Goal: Check status: Check status

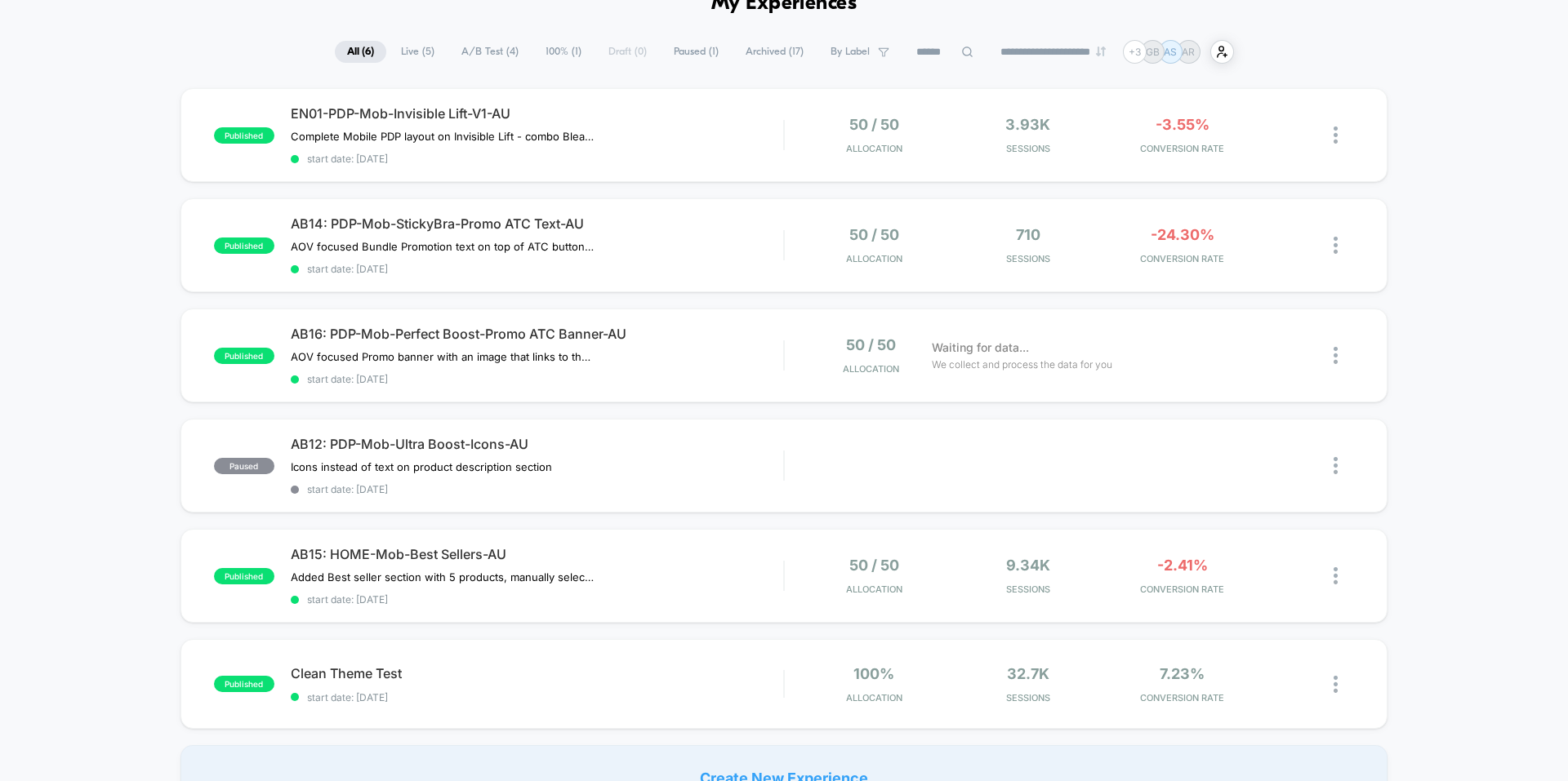
scroll to position [245, 0]
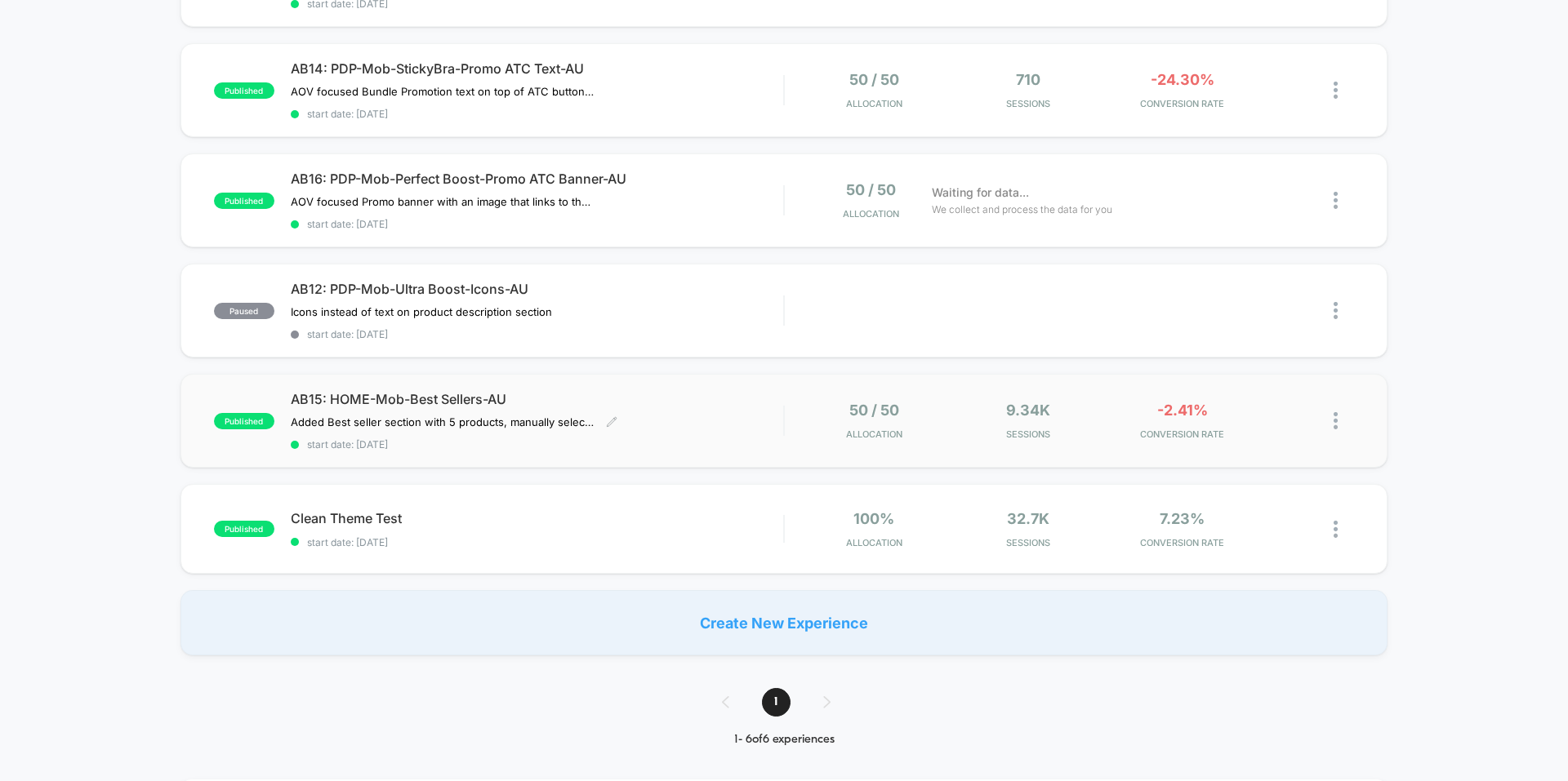
click at [718, 418] on div "AB15: HOME-Mob-Best Sellers-AU Added Best seller section with 5 products, manua…" at bounding box center [537, 421] width 492 height 60
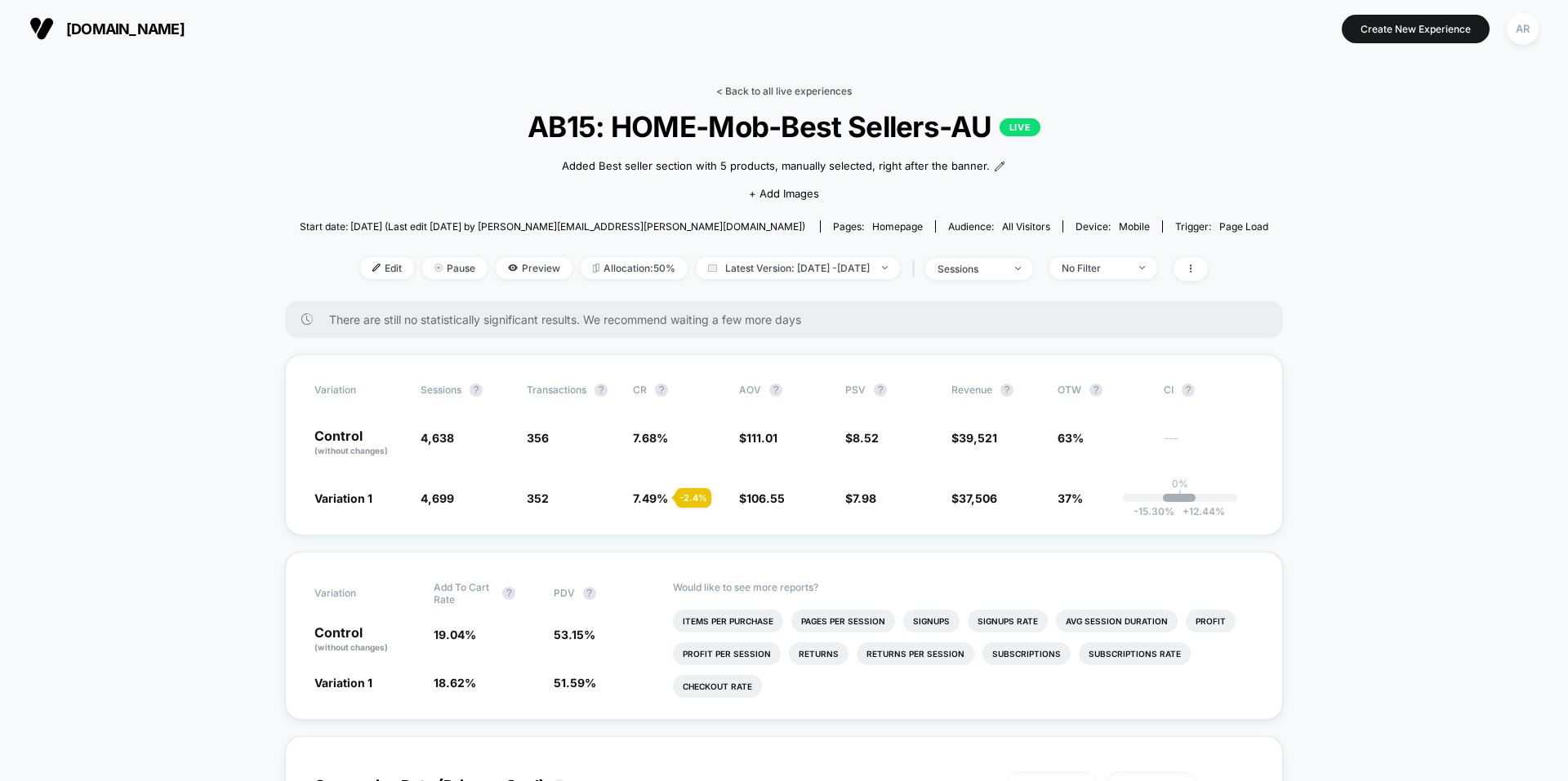
click at [837, 87] on link "< Back to all live experiences" at bounding box center [784, 90] width 135 height 12
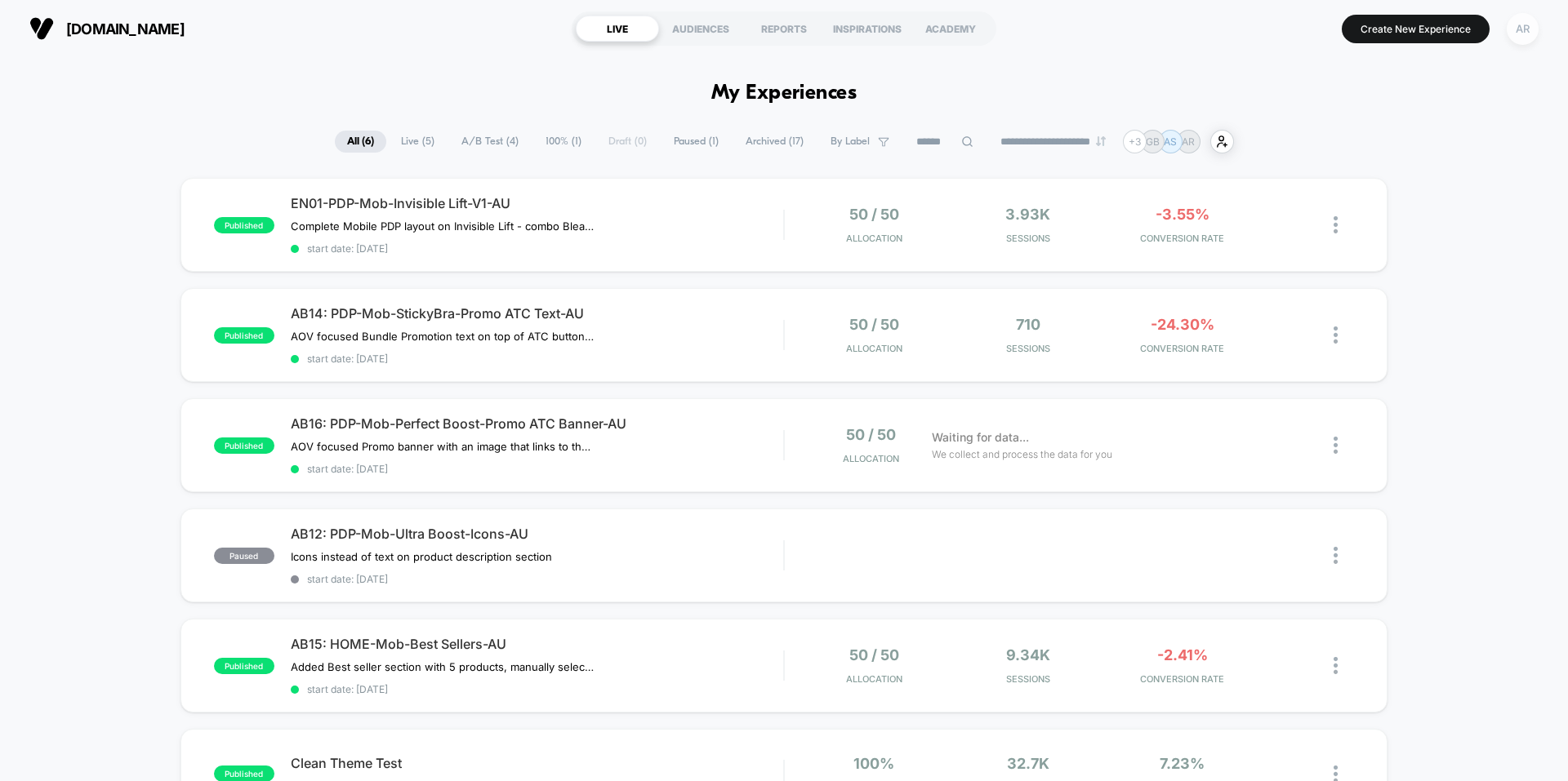
click at [1535, 21] on div "AR" at bounding box center [1522, 29] width 32 height 32
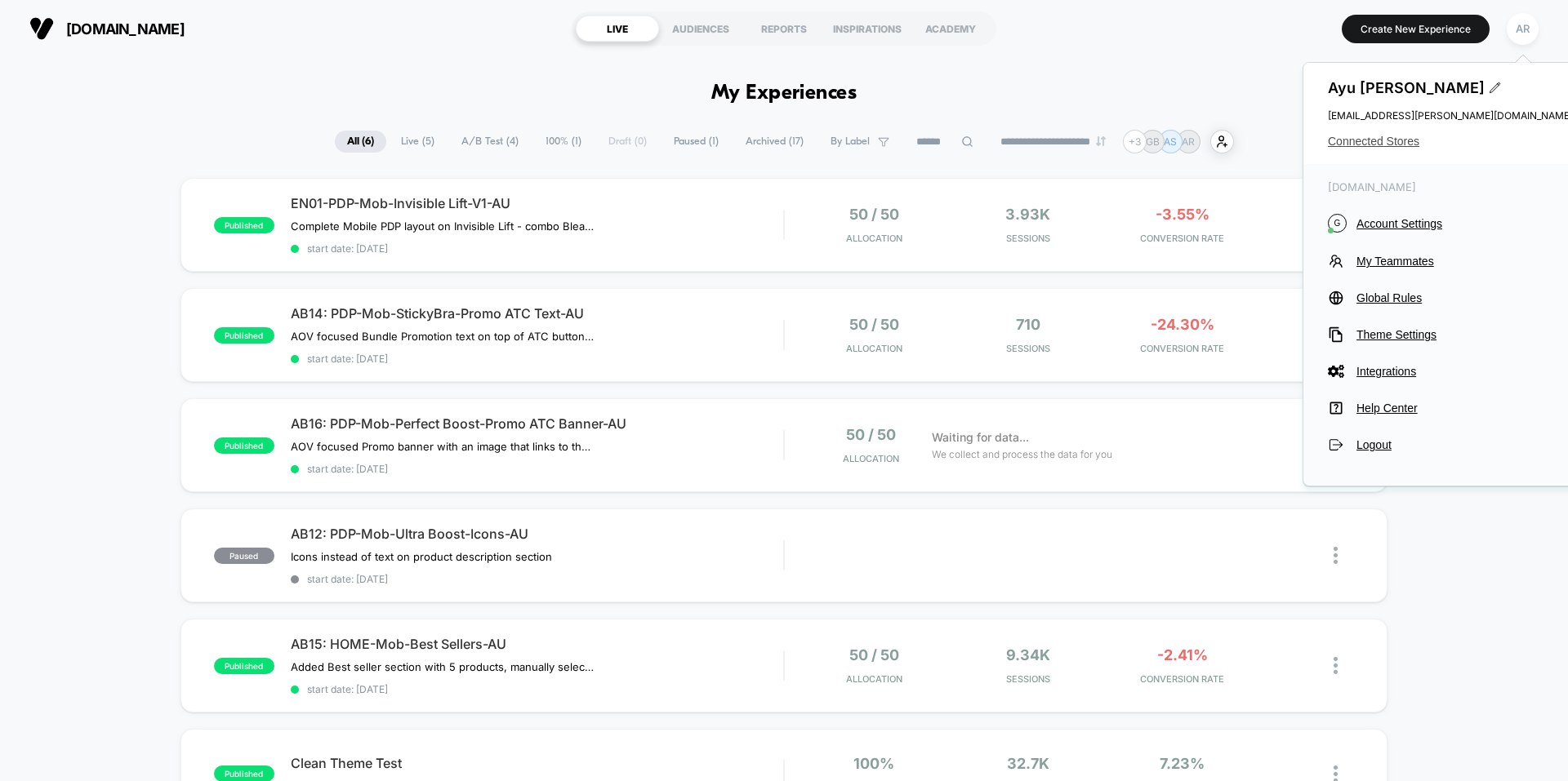
click at [1390, 147] on span "Connected Stores" at bounding box center [1451, 140] width 245 height 13
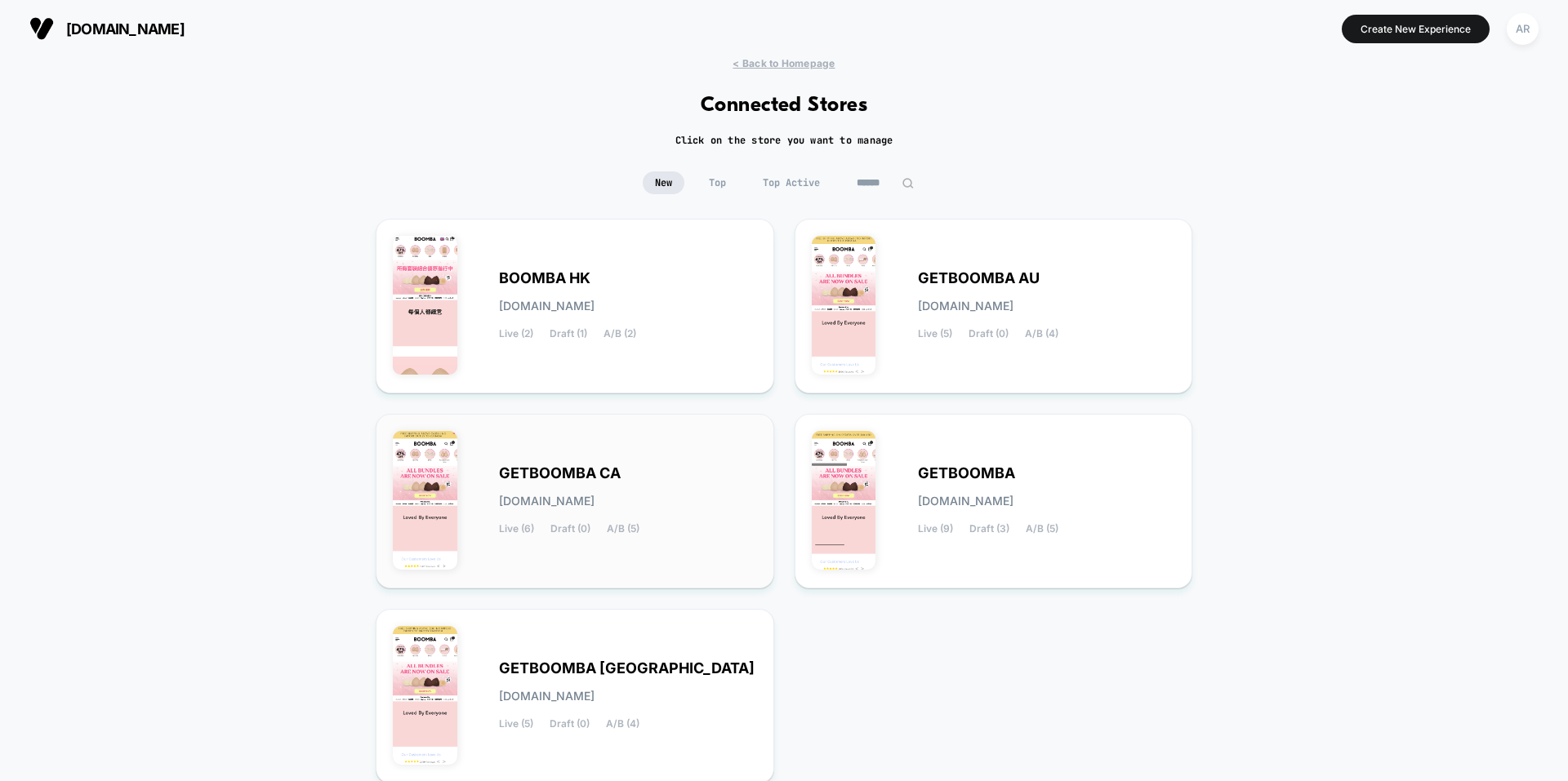
scroll to position [82, 0]
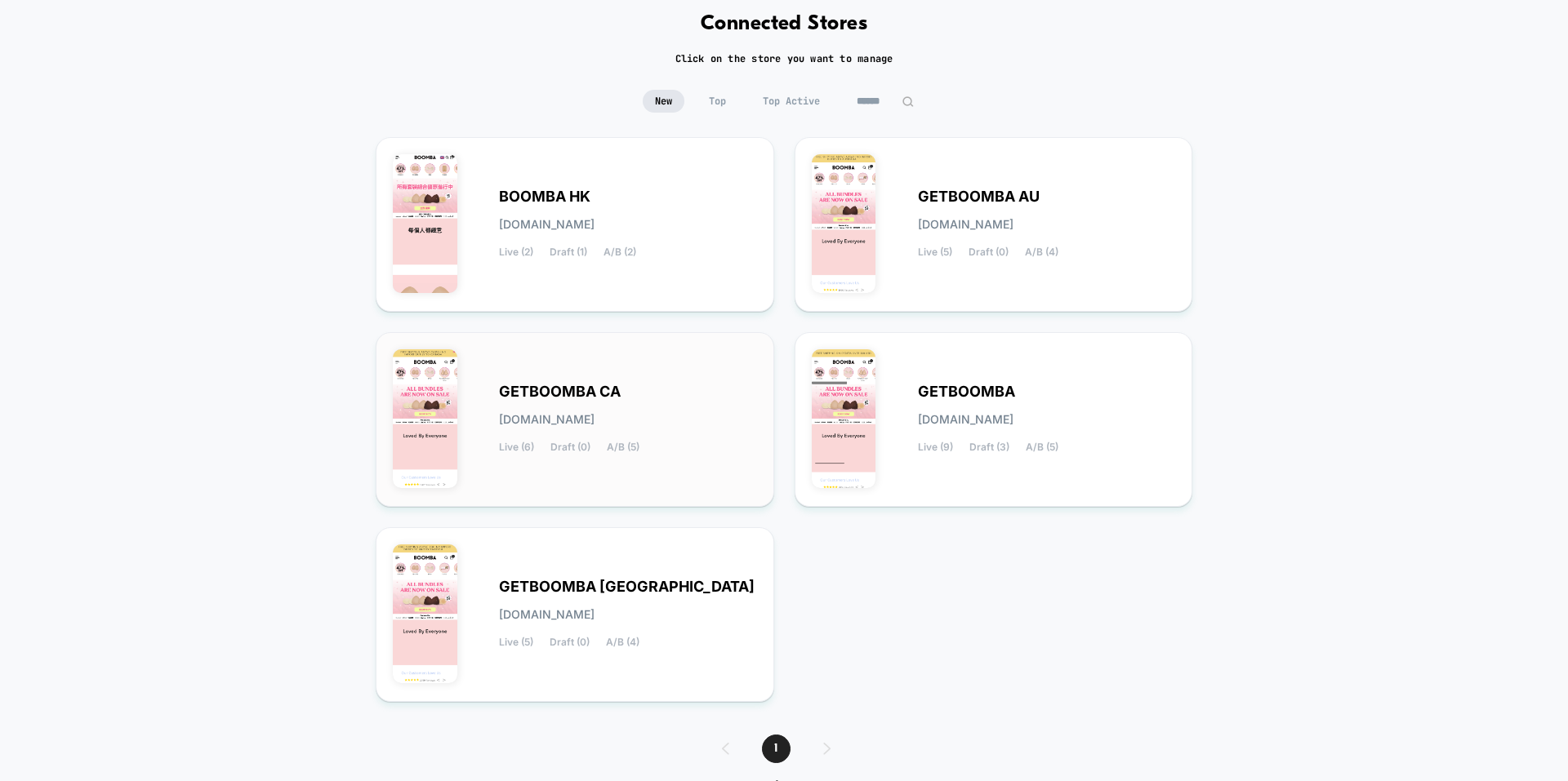
click at [682, 455] on div "GETBOOMBA CA [DOMAIN_NAME] Live (6) Draft (0) A/B (5)" at bounding box center [575, 419] width 364 height 140
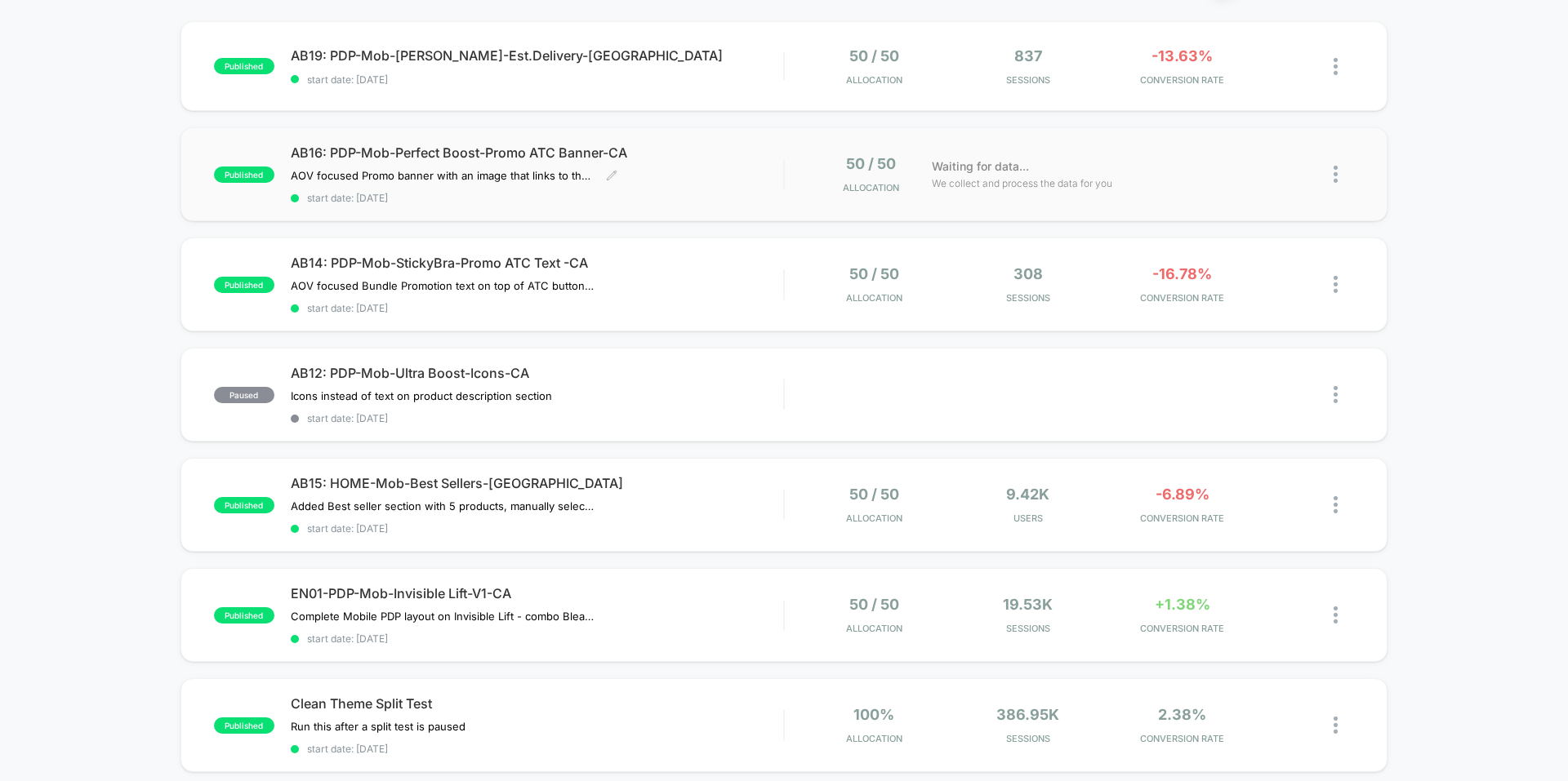
scroll to position [163, 0]
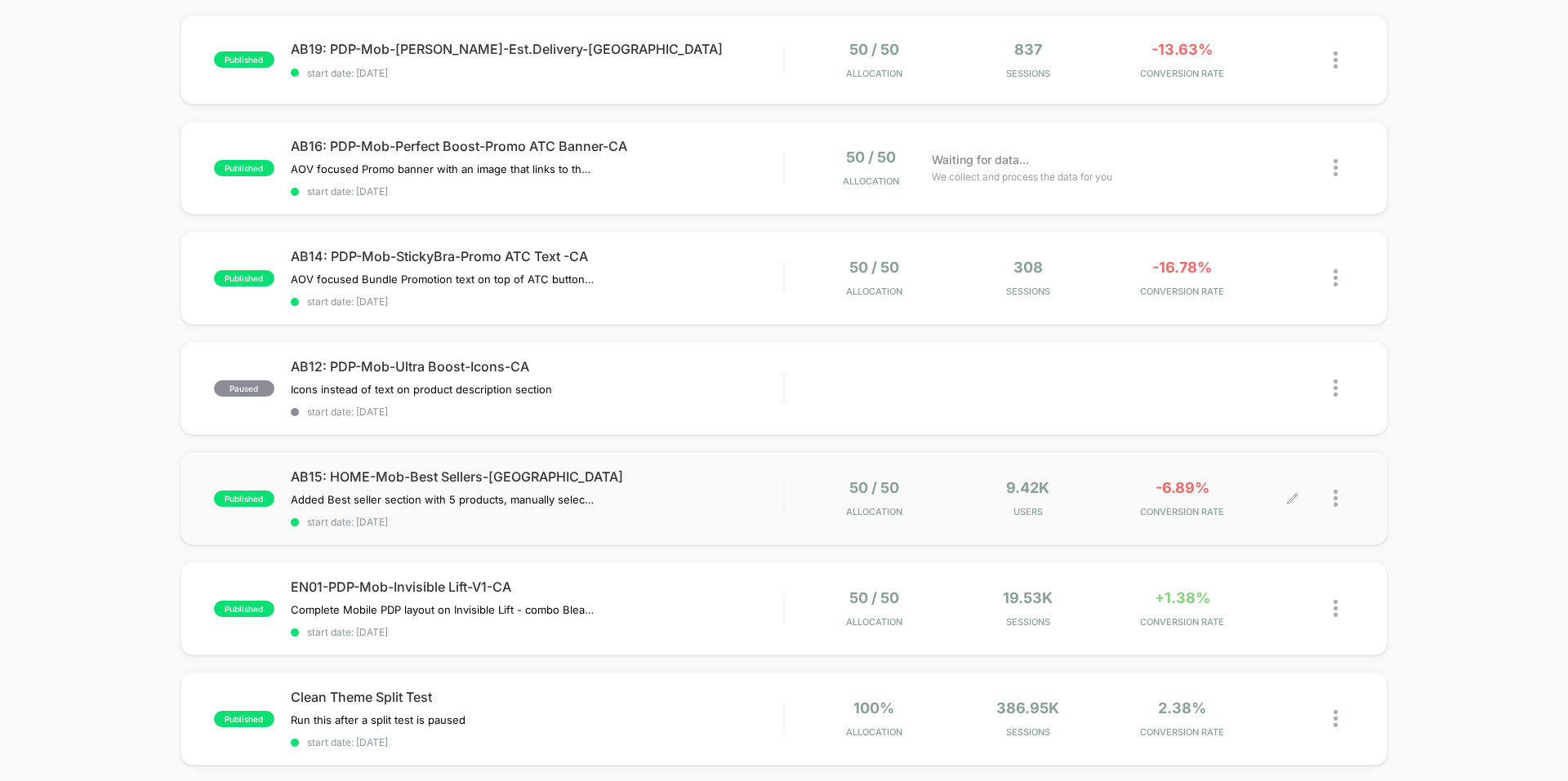
click at [790, 506] on div "50 / 50 Allocation 9.42k Users -6.89% CONVERSION RATE" at bounding box center [1068, 498] width 569 height 38
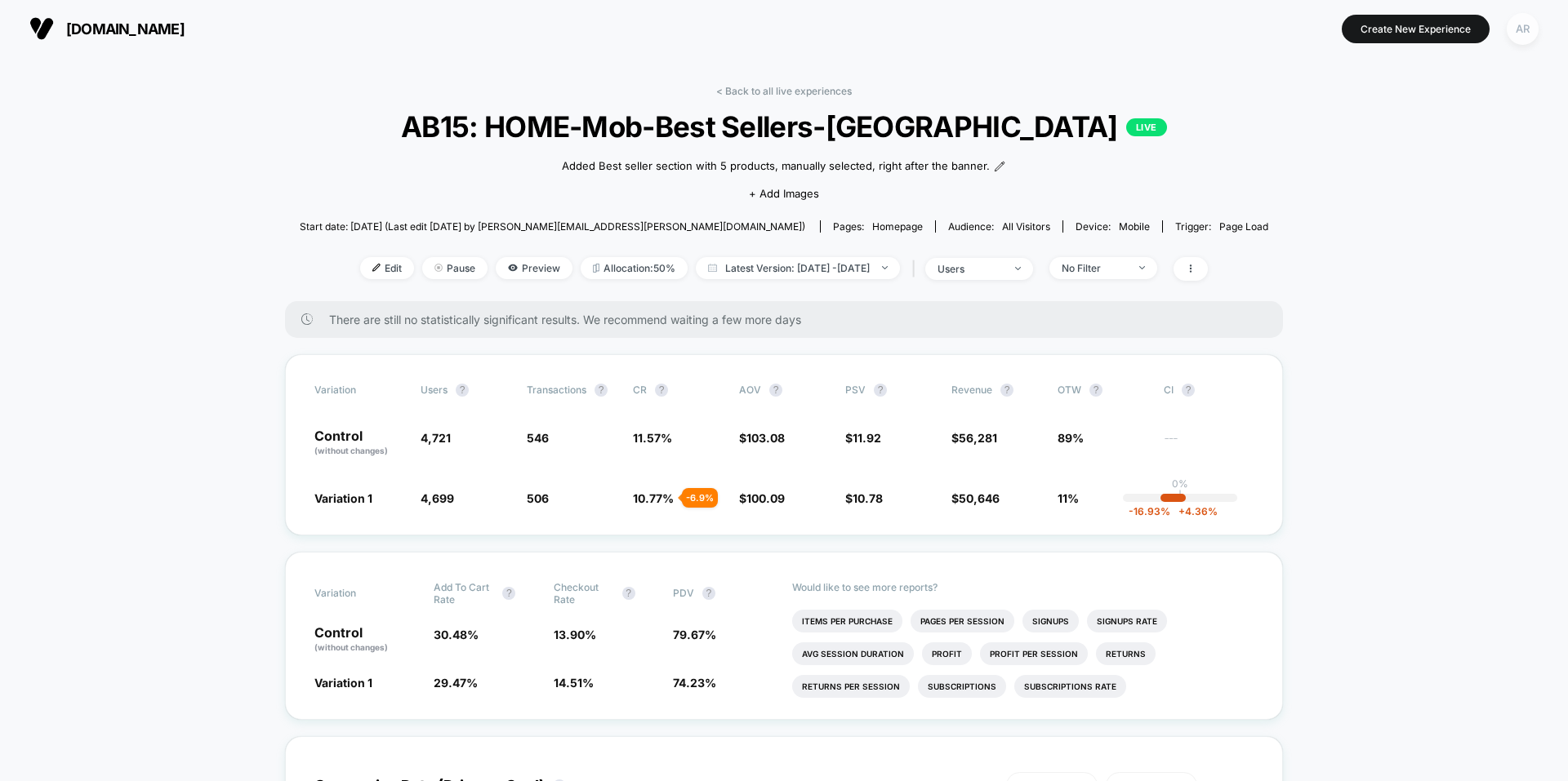
click at [1518, 33] on div "AR" at bounding box center [1522, 29] width 32 height 32
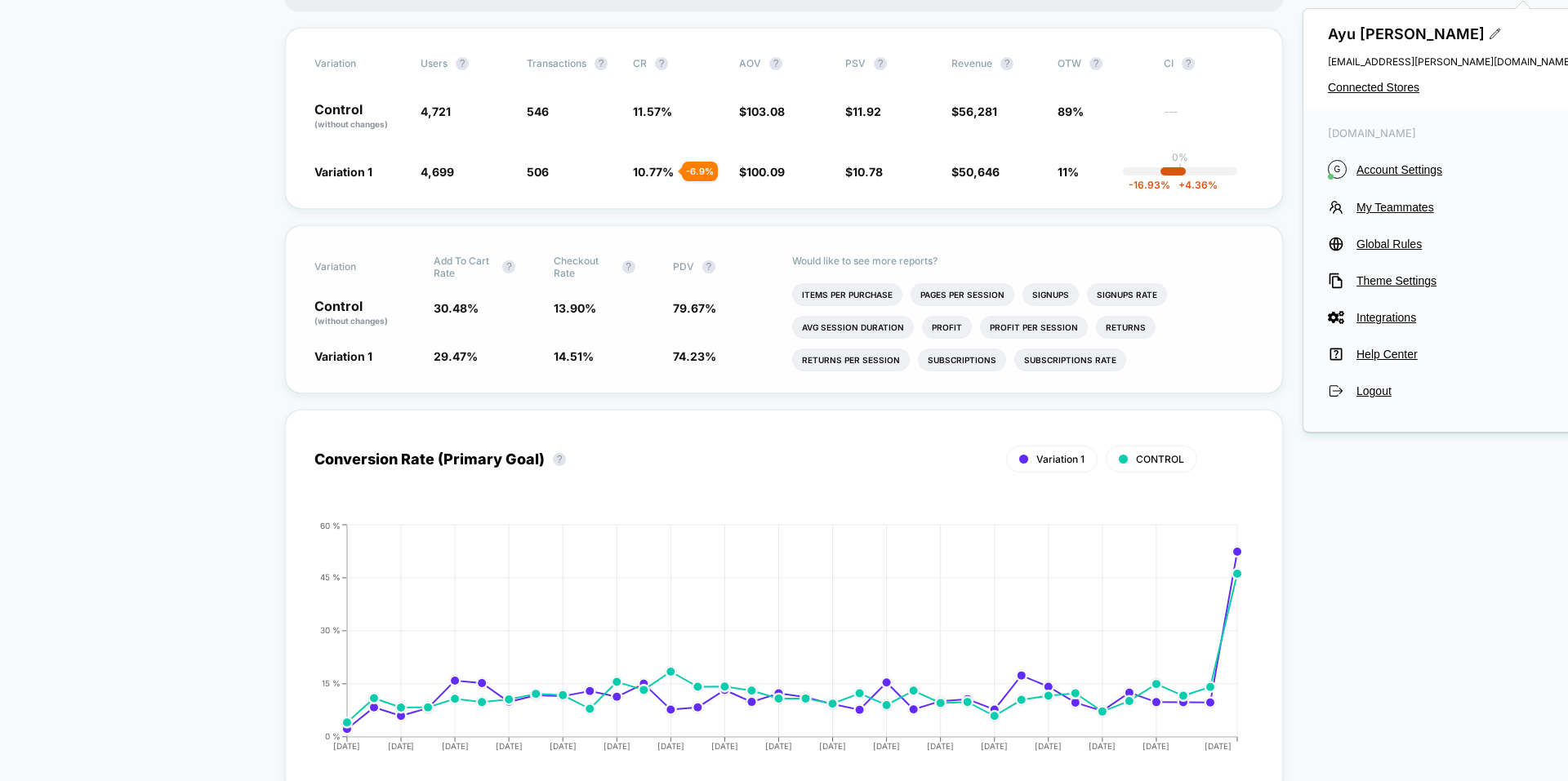
scroll to position [898, 0]
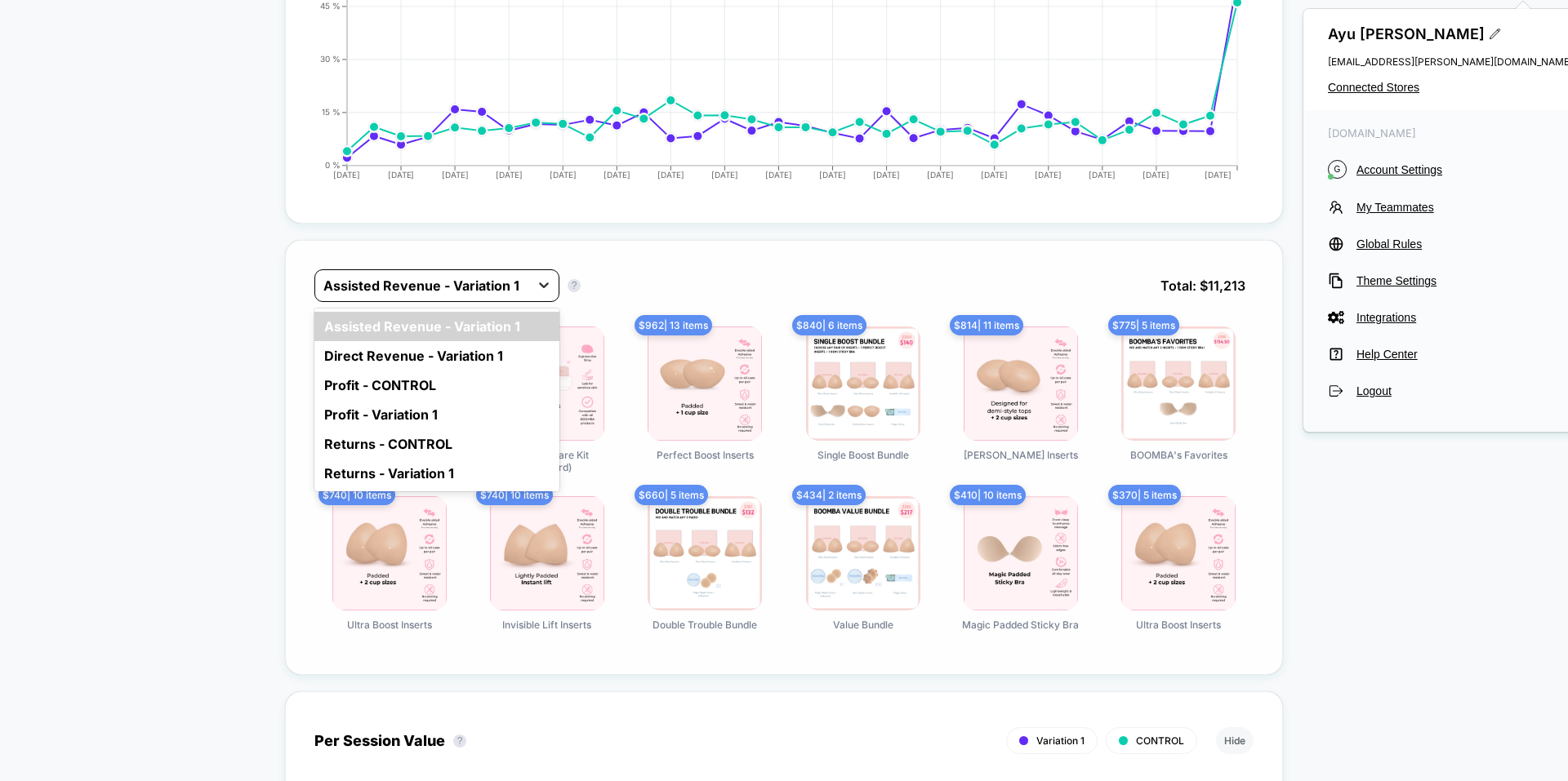
click at [533, 286] on div at bounding box center [544, 285] width 30 height 30
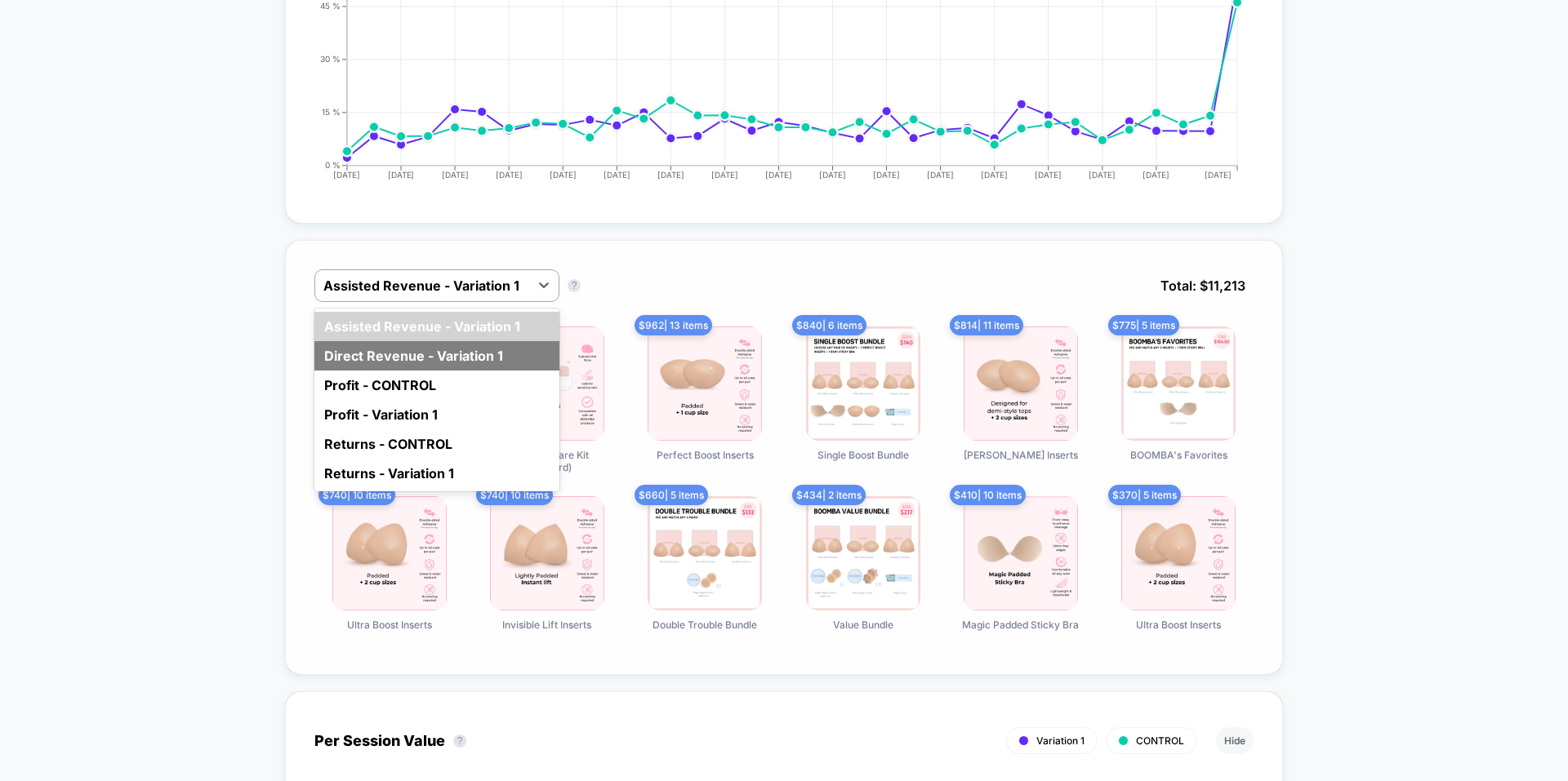
click at [500, 347] on div "Direct Revenue - Variation 1" at bounding box center [437, 356] width 245 height 30
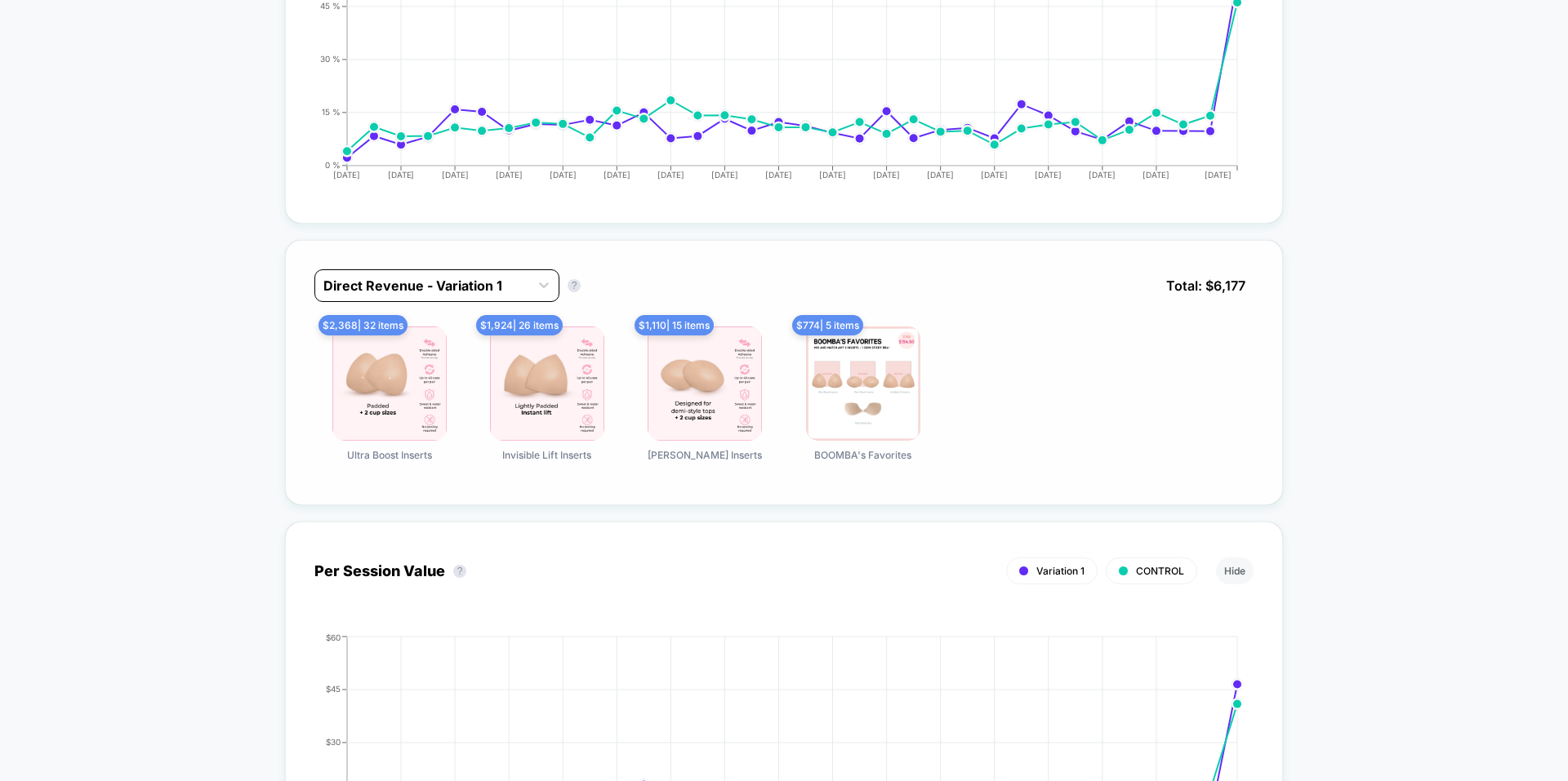
click at [497, 293] on div at bounding box center [422, 285] width 198 height 19
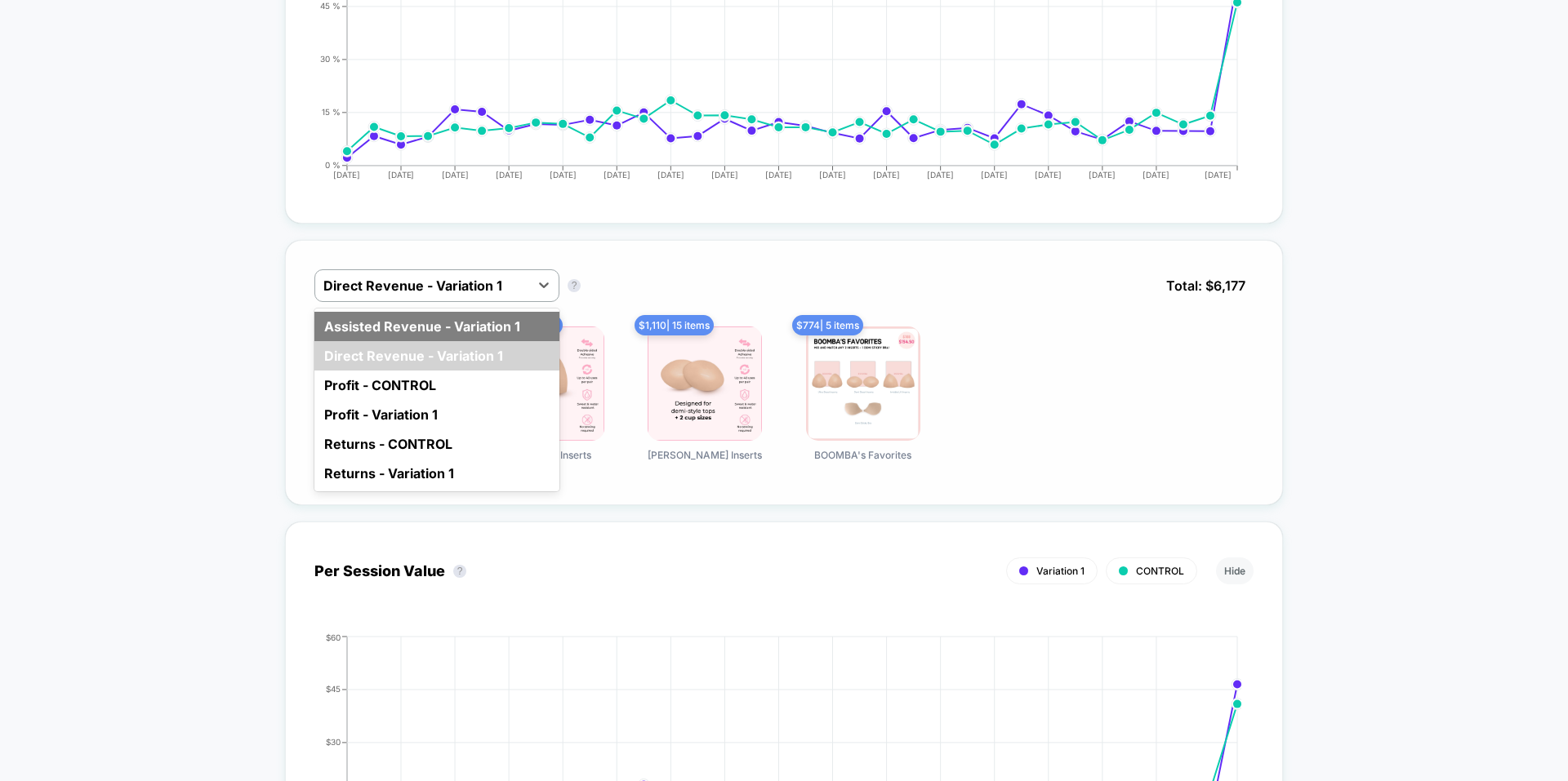
click at [478, 338] on div "Assisted Revenue - Variation 1" at bounding box center [437, 326] width 245 height 30
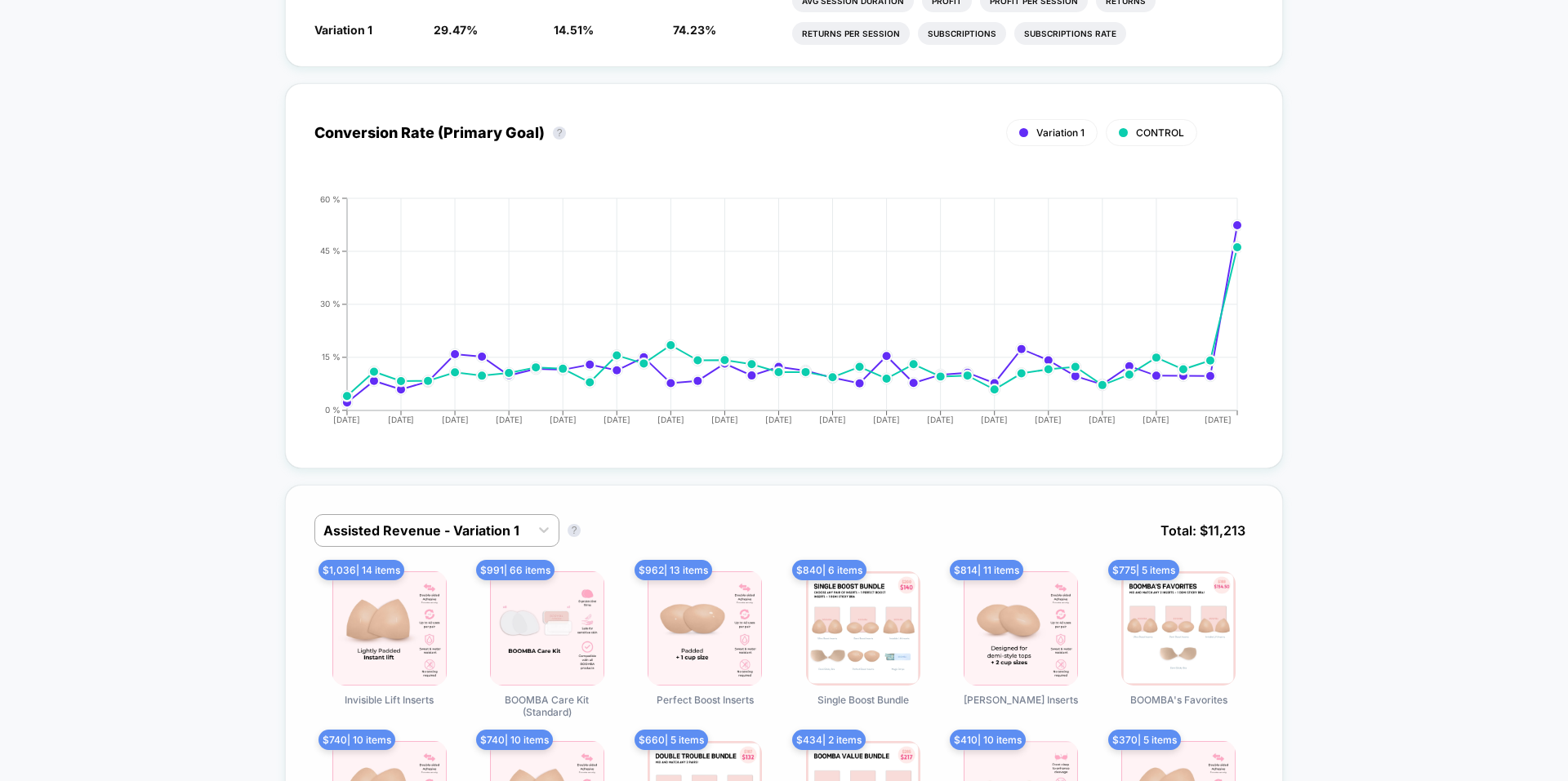
scroll to position [0, 0]
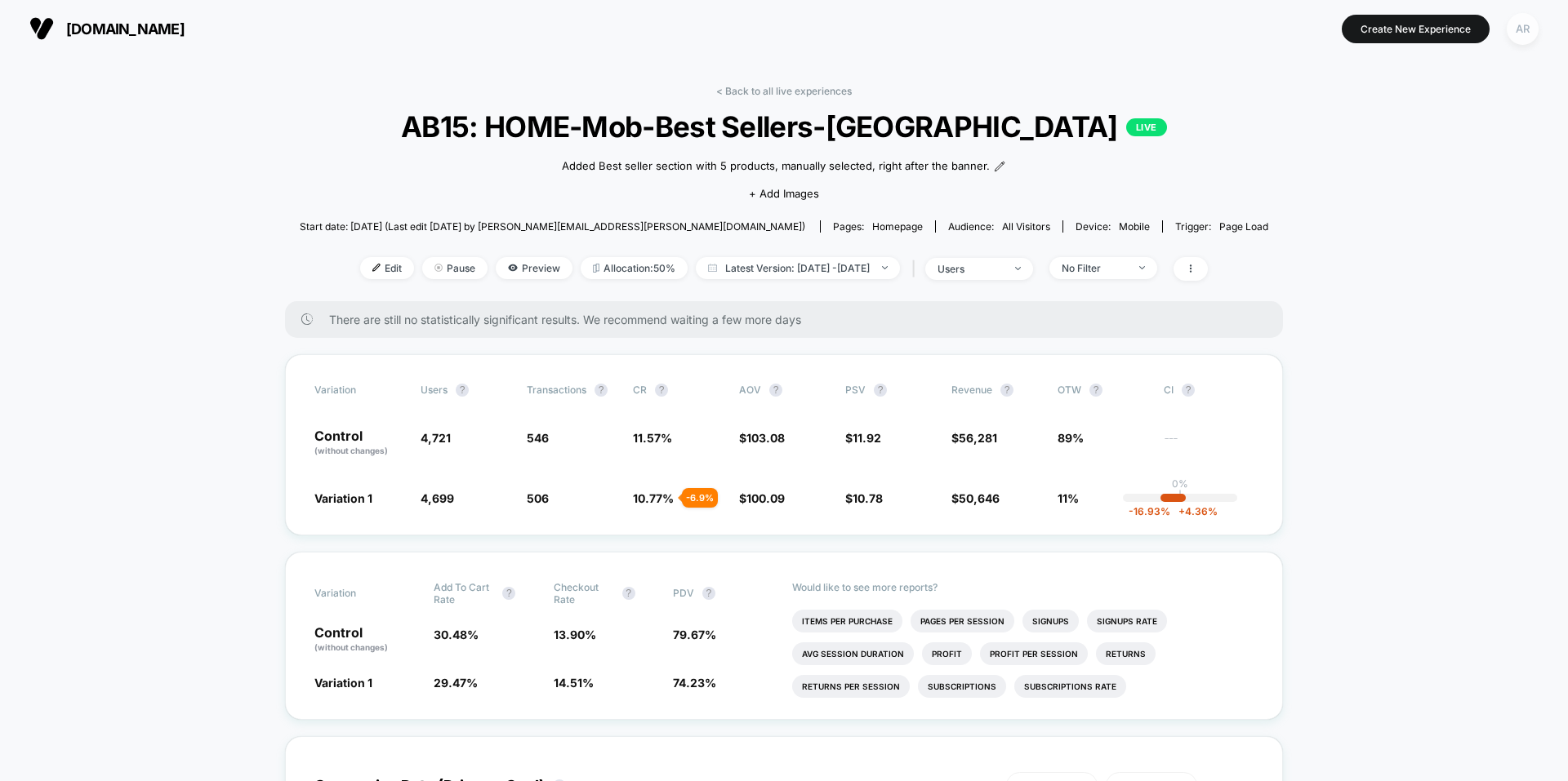
click at [1524, 23] on div "AR" at bounding box center [1522, 29] width 32 height 32
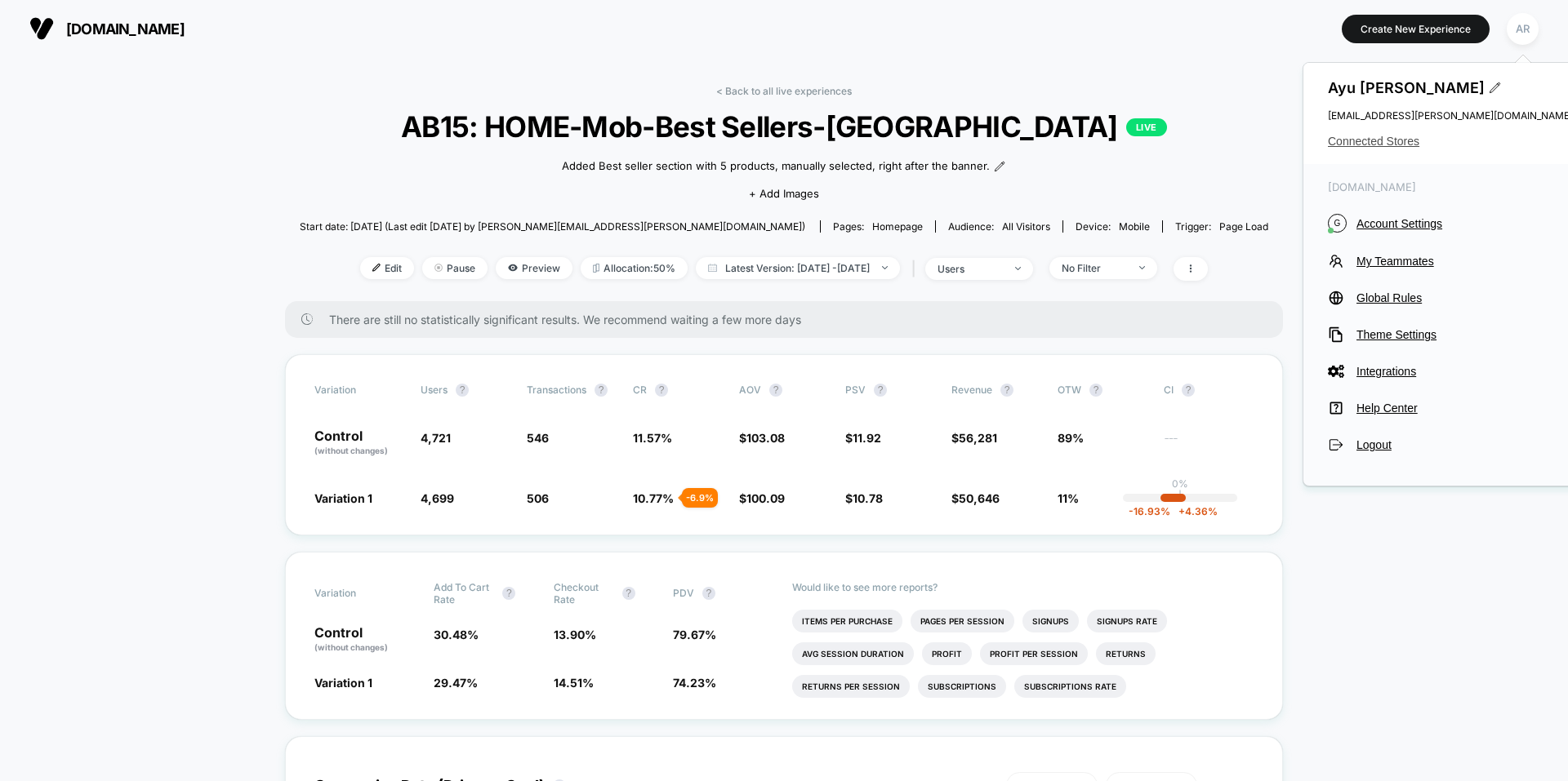
click at [1415, 139] on span "Connected Stores" at bounding box center [1451, 140] width 245 height 13
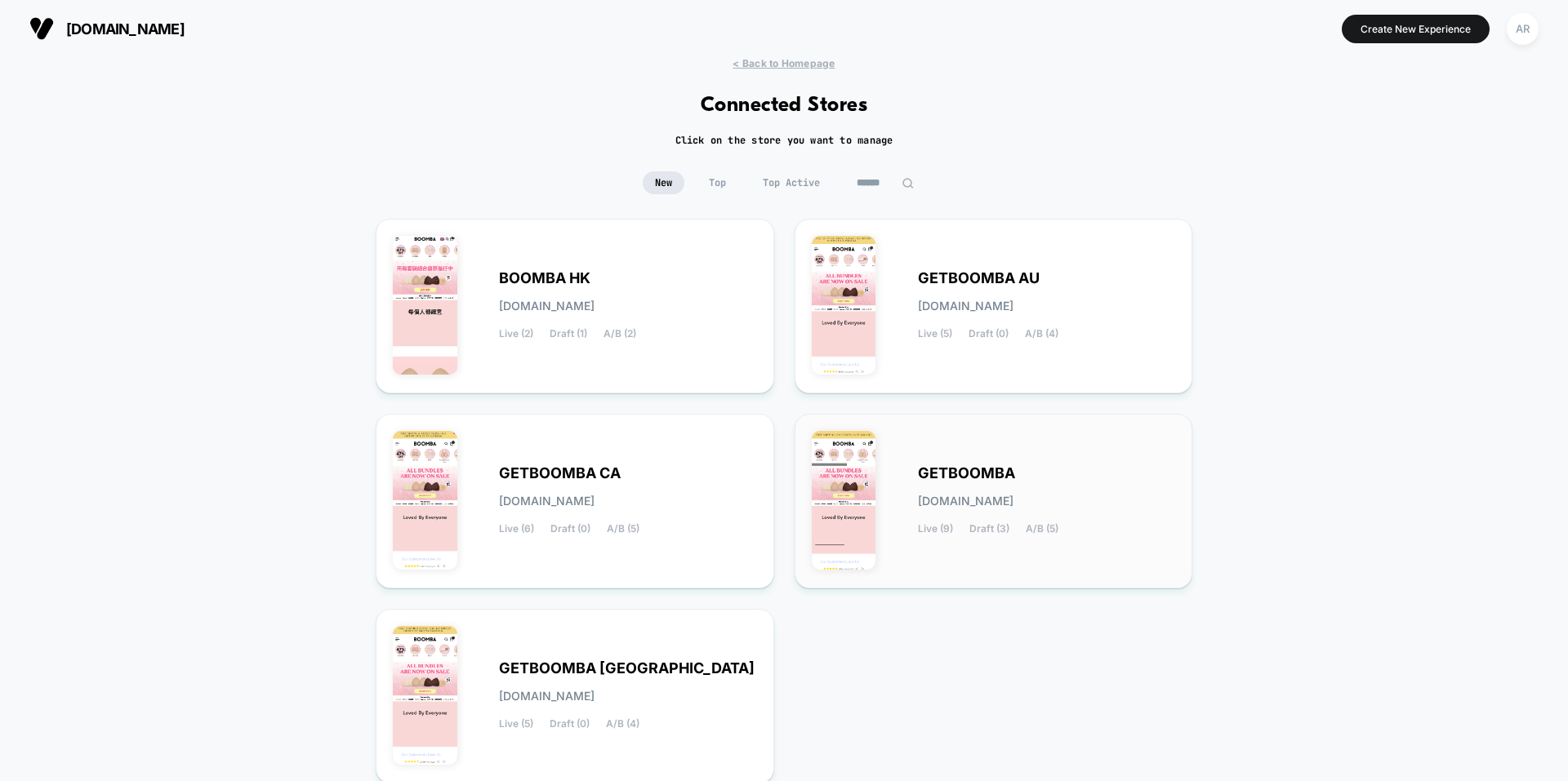
click at [930, 444] on div "GETBOOMBA [DOMAIN_NAME] Live (9) Draft (3) A/B (5)" at bounding box center [993, 501] width 364 height 140
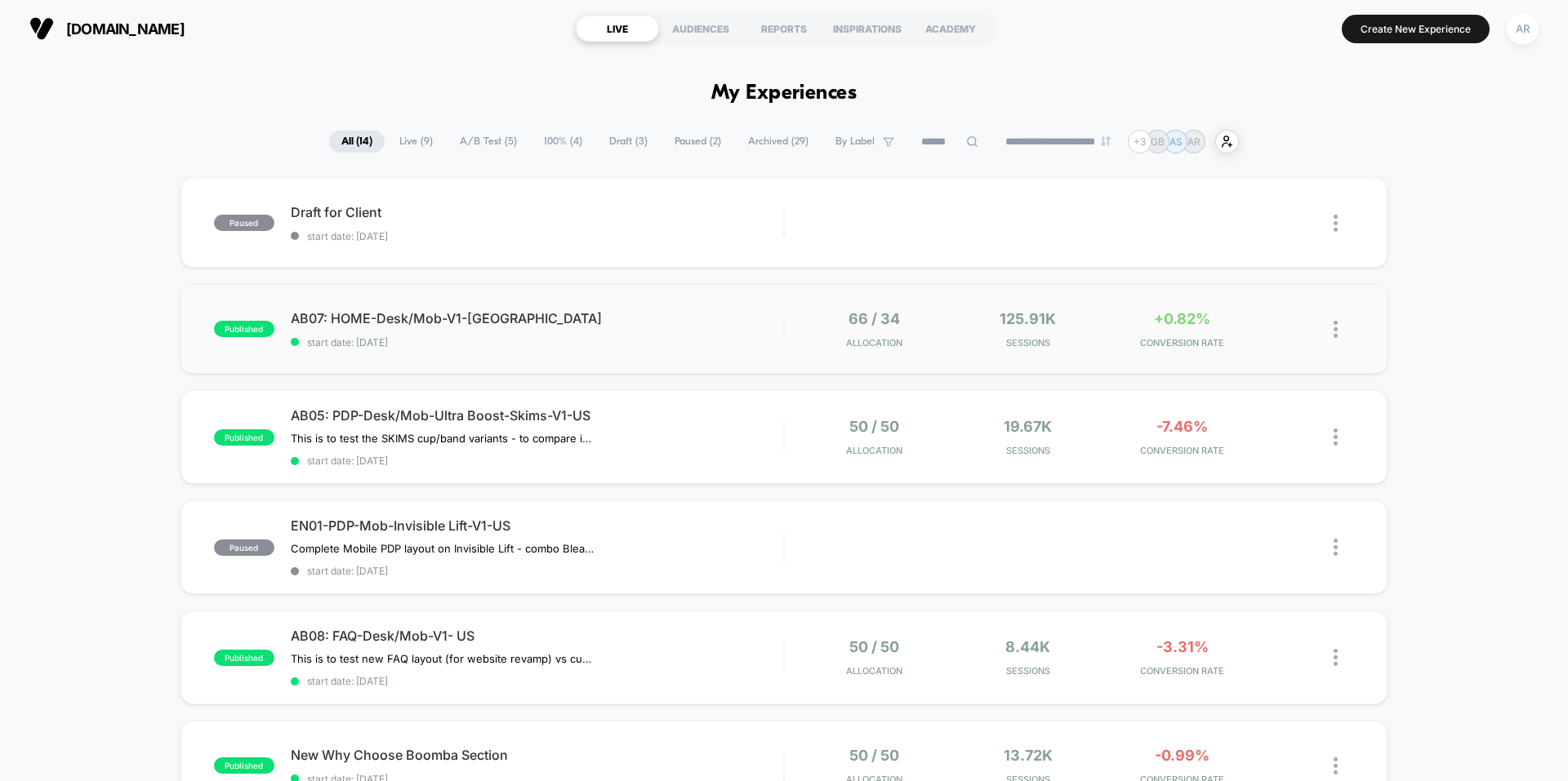
click at [394, 352] on div "published AB07: HOME-Desk/Mob-V1-US start date: [DATE] 66 / 34 Allocation 125.9…" at bounding box center [784, 329] width 1207 height 90
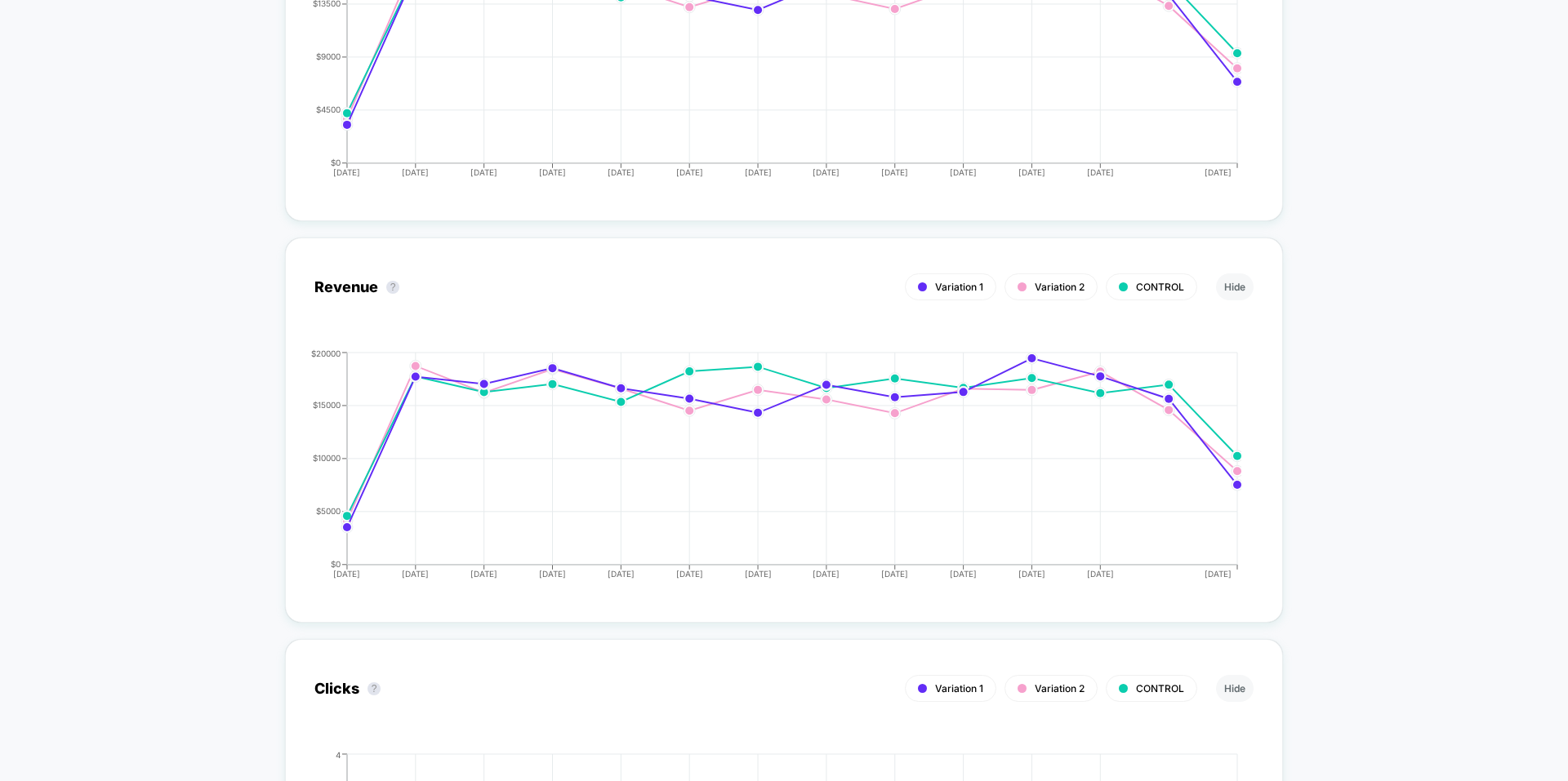
scroll to position [2858, 0]
